Goal: Task Accomplishment & Management: Use online tool/utility

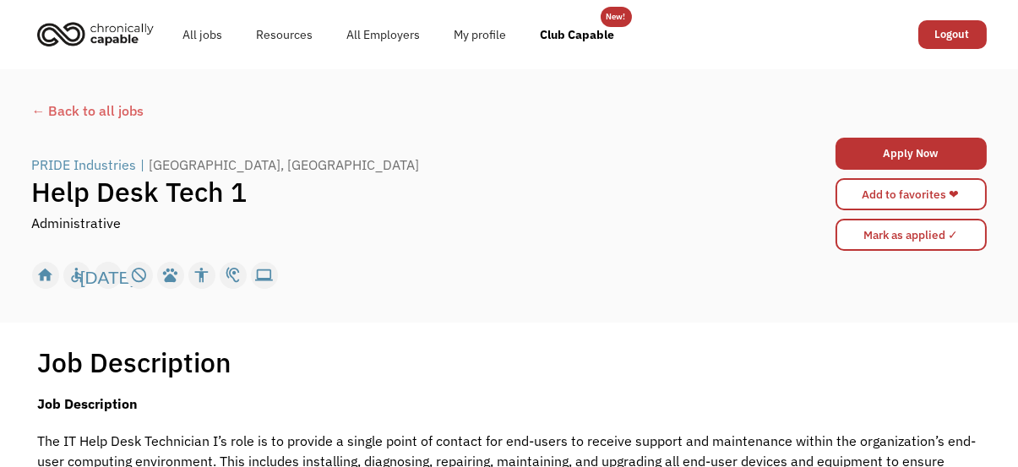
click at [112, 111] on div "← Back to all jobs" at bounding box center [509, 111] width 955 height 20
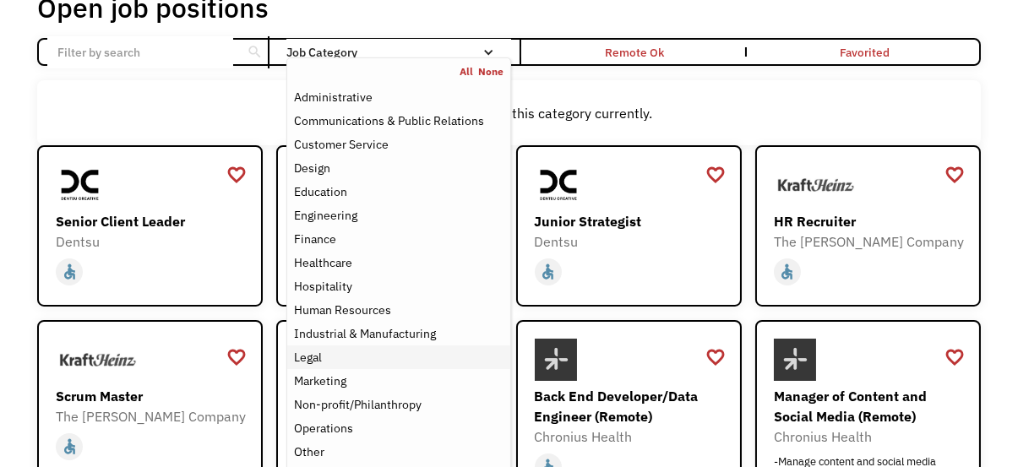
scroll to position [84, 0]
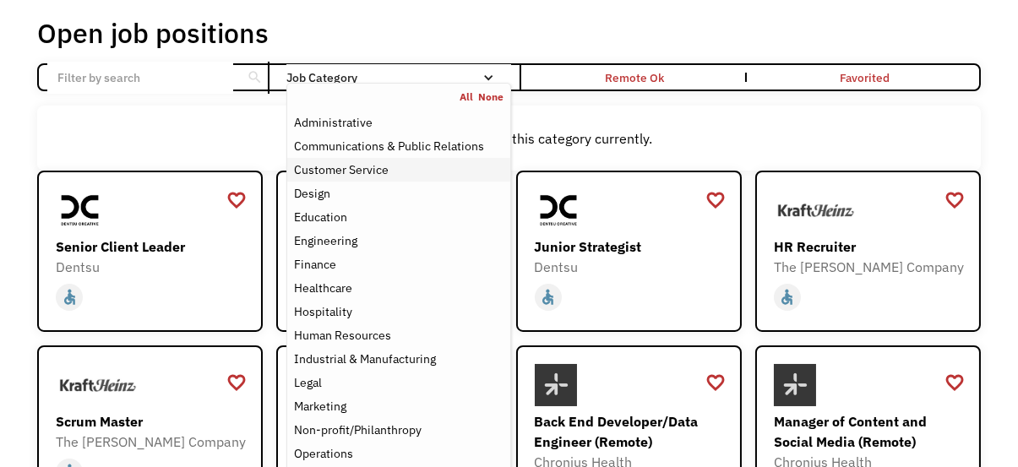
click at [369, 171] on div "Customer Service" at bounding box center [341, 170] width 95 height 20
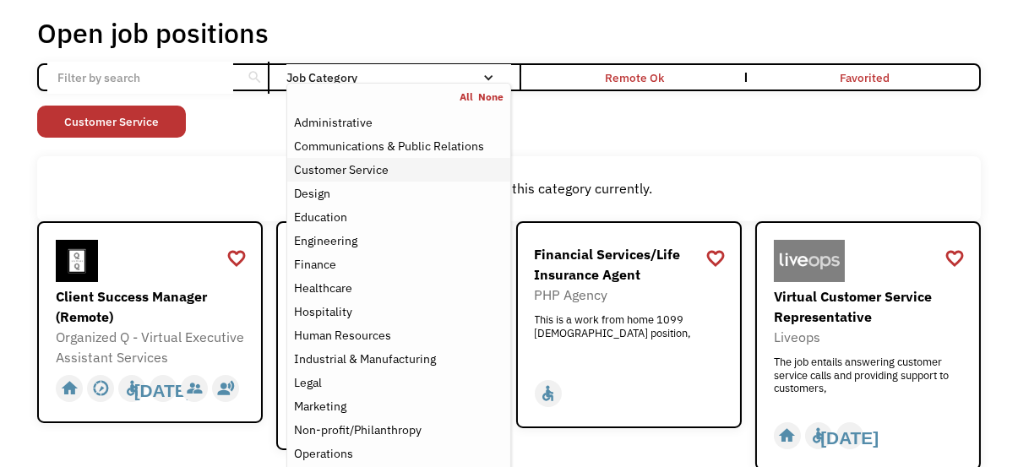
click at [376, 170] on div "Customer Service" at bounding box center [341, 170] width 95 height 20
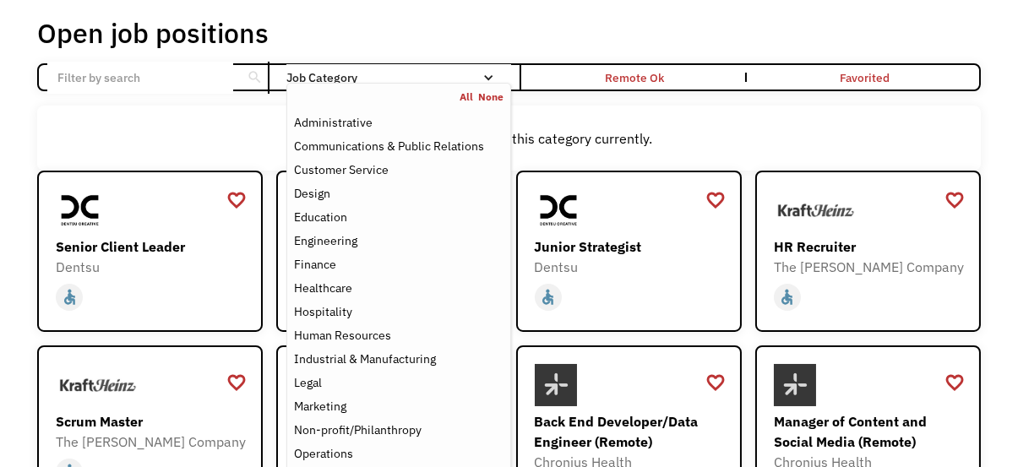
click at [628, 109] on div "There aren't any jobs in this category currently." at bounding box center [509, 138] width 944 height 65
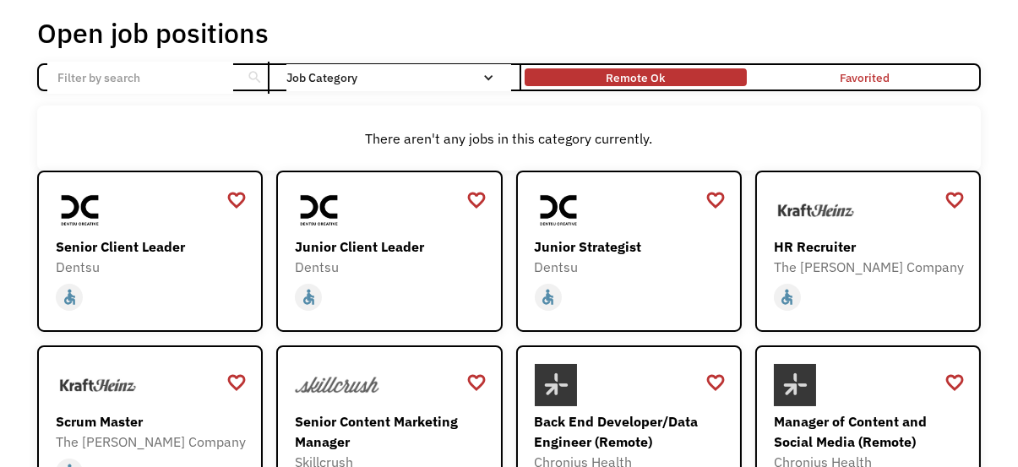
click at [630, 75] on div "Remote Ok" at bounding box center [635, 78] width 59 height 20
